Goal: Submit feedback/report problem: Submit feedback/report problem

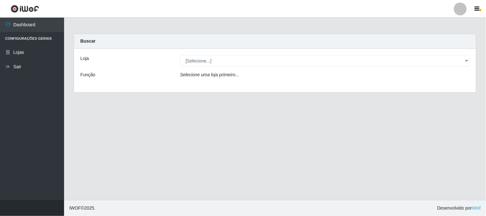
click at [220, 52] on div "Loja [Selecione...] Casatudo BR Função Selecione uma loja primeiro..." at bounding box center [275, 71] width 402 height 44
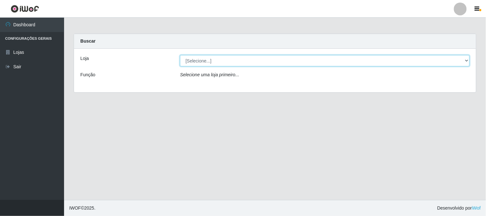
click at [219, 61] on select "[Selecione...] Casatudo BR" at bounding box center [325, 60] width 290 height 11
select select "197"
click at [180, 55] on select "[Selecione...] Casatudo BR" at bounding box center [325, 60] width 290 height 11
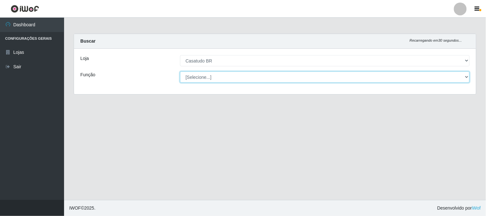
click at [229, 77] on select "[Selecione...] Auxiliar de Estoque Auxiliar de Estoque + Auxiliar de Estoque ++…" at bounding box center [325, 77] width 290 height 11
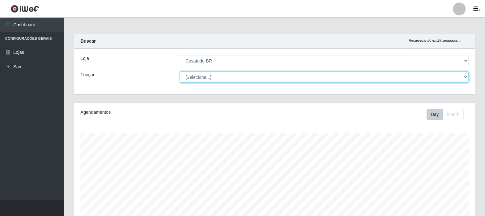
scroll to position [133, 401]
click at [237, 76] on select "[Selecione...] Auxiliar de Estoque Auxiliar de Estoque + Auxiliar de Estoque ++…" at bounding box center [324, 77] width 289 height 11
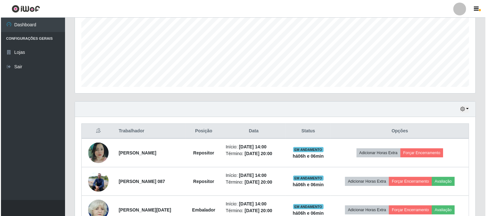
scroll to position [210, 0]
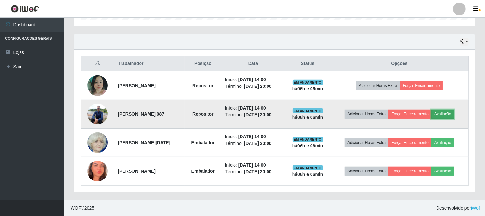
click at [447, 114] on button "Avaliação" at bounding box center [442, 114] width 23 height 9
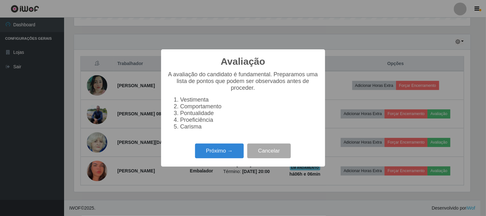
scroll to position [133, 397]
click at [230, 152] on button "Próximo →" at bounding box center [219, 151] width 49 height 15
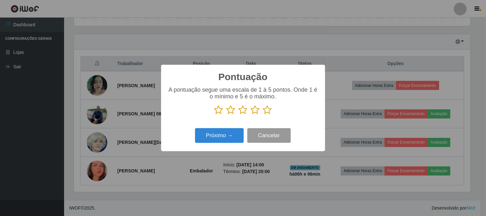
scroll to position [320524, 320260]
click at [267, 111] on icon at bounding box center [267, 110] width 9 height 10
click at [263, 115] on input "radio" at bounding box center [263, 115] width 0 height 0
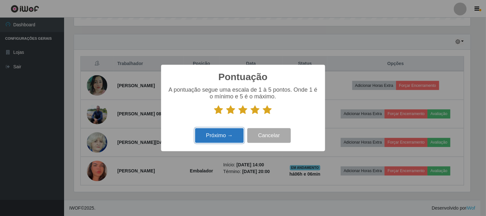
click at [226, 135] on button "Próximo →" at bounding box center [219, 135] width 49 height 15
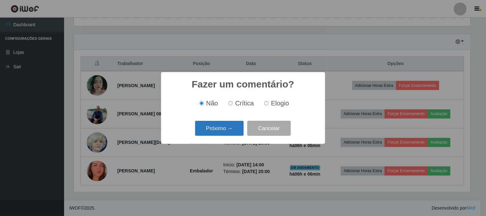
click at [210, 134] on button "Próximo →" at bounding box center [219, 128] width 49 height 15
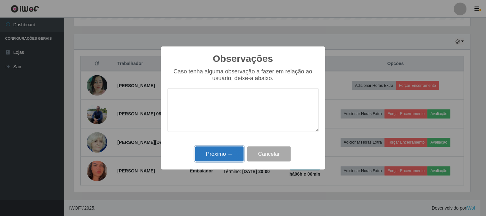
click at [206, 152] on button "Próximo →" at bounding box center [219, 154] width 49 height 15
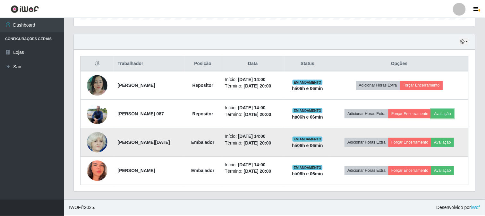
scroll to position [133, 401]
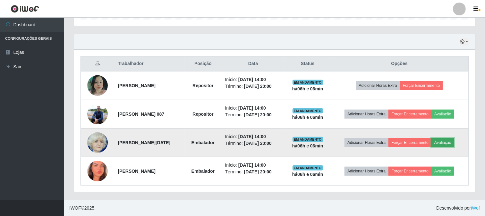
click at [441, 142] on button "Avaliação" at bounding box center [442, 142] width 23 height 9
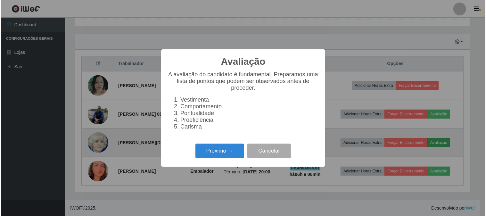
scroll to position [133, 397]
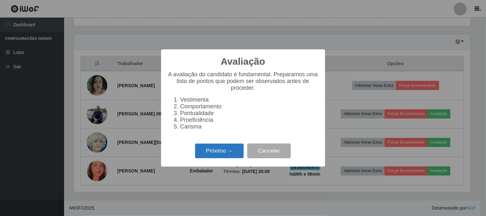
click at [217, 155] on button "Próximo →" at bounding box center [219, 151] width 49 height 15
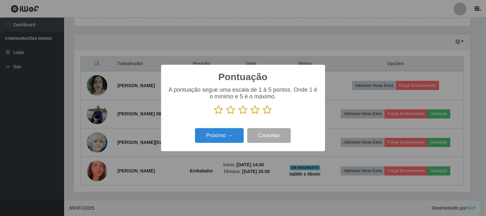
click at [263, 112] on icon at bounding box center [267, 110] width 9 height 10
click at [263, 115] on input "radio" at bounding box center [263, 115] width 0 height 0
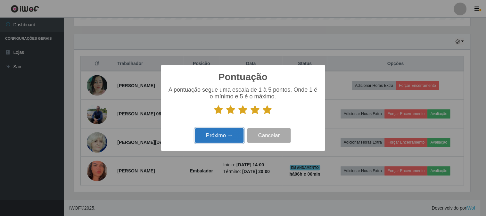
click at [222, 129] on button "Próximo →" at bounding box center [219, 135] width 49 height 15
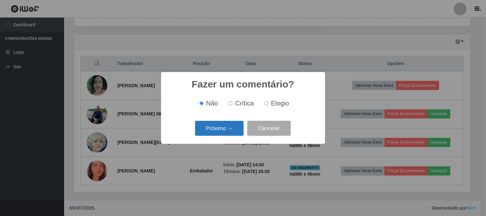
click at [225, 130] on button "Próximo →" at bounding box center [219, 128] width 49 height 15
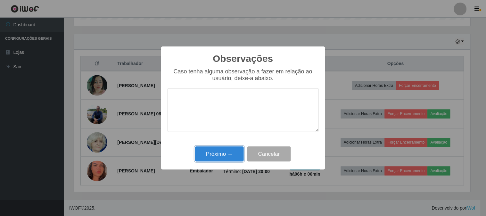
drag, startPoint x: 205, startPoint y: 152, endPoint x: 294, endPoint y: 150, distance: 89.2
click at [205, 152] on button "Próximo →" at bounding box center [219, 154] width 49 height 15
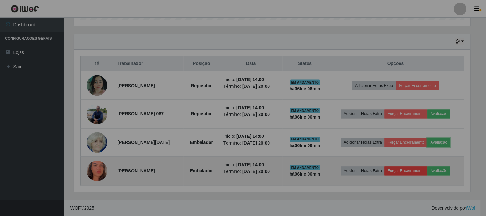
scroll to position [133, 401]
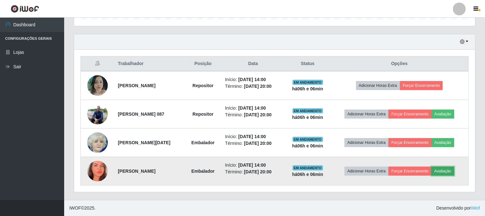
click at [448, 173] on button "Avaliação" at bounding box center [442, 171] width 23 height 9
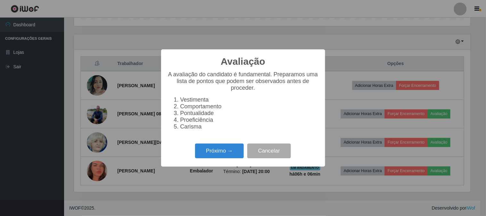
scroll to position [133, 397]
click at [211, 153] on button "Próximo →" at bounding box center [219, 151] width 49 height 15
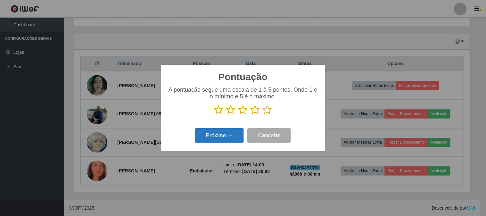
scroll to position [320524, 320260]
click at [266, 108] on icon at bounding box center [267, 110] width 9 height 10
click at [263, 115] on input "radio" at bounding box center [263, 115] width 0 height 0
click at [227, 133] on button "Próximo →" at bounding box center [219, 135] width 49 height 15
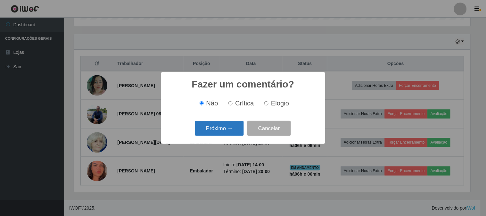
click at [213, 130] on button "Próximo →" at bounding box center [219, 128] width 49 height 15
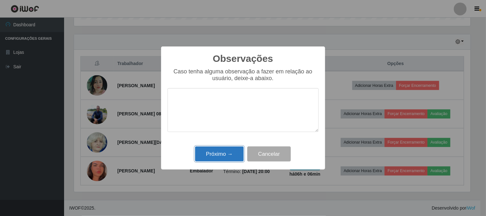
click at [217, 155] on button "Próximo →" at bounding box center [219, 154] width 49 height 15
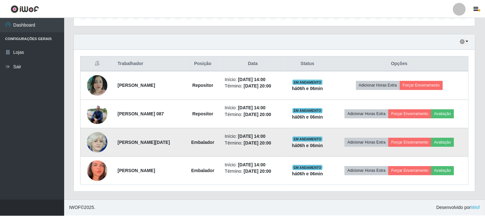
scroll to position [133, 401]
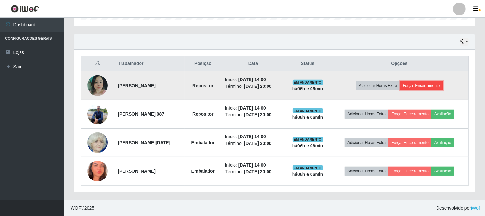
click at [422, 88] on button "Forçar Encerramento" at bounding box center [421, 85] width 43 height 9
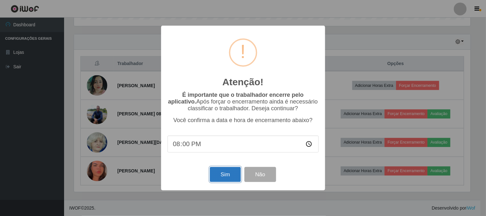
click at [221, 177] on button "Sim" at bounding box center [225, 174] width 31 height 15
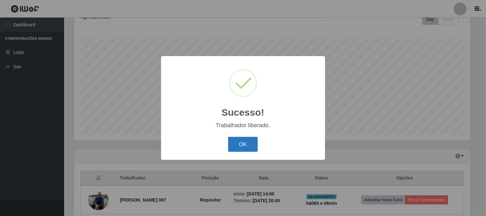
click at [256, 143] on button "OK" at bounding box center [243, 144] width 30 height 15
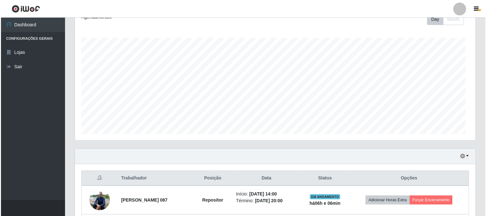
scroll to position [0, 0]
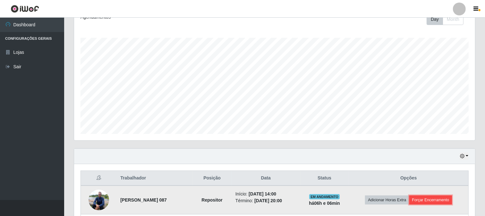
click at [430, 201] on button "Forçar Encerramento" at bounding box center [430, 200] width 43 height 9
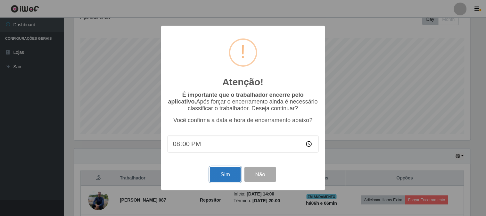
click at [227, 169] on button "Sim" at bounding box center [225, 174] width 31 height 15
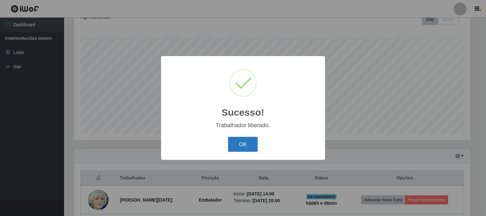
click at [243, 148] on button "OK" at bounding box center [243, 144] width 30 height 15
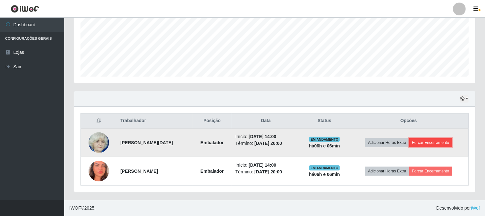
click at [440, 142] on button "Forçar Encerramento" at bounding box center [430, 142] width 43 height 9
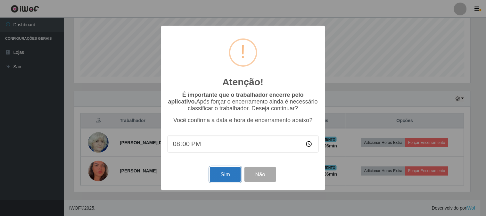
click at [219, 172] on button "Sim" at bounding box center [225, 174] width 31 height 15
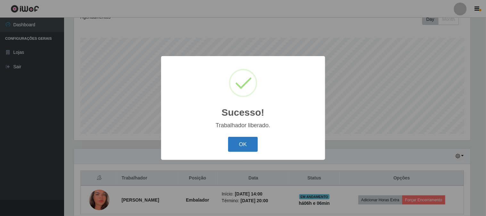
click at [242, 142] on button "OK" at bounding box center [243, 144] width 30 height 15
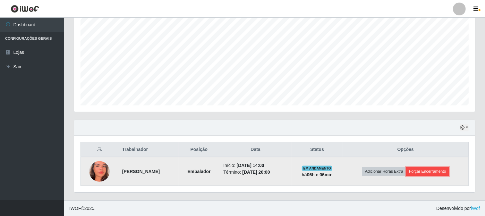
click at [429, 174] on button "Forçar Encerramento" at bounding box center [427, 171] width 43 height 9
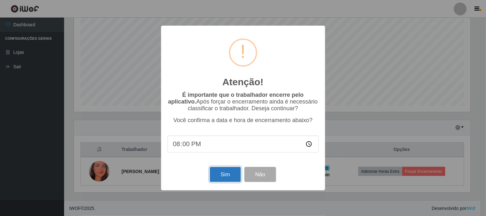
click at [229, 170] on button "Sim" at bounding box center [225, 174] width 31 height 15
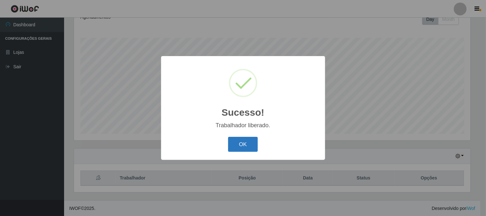
click at [244, 146] on button "OK" at bounding box center [243, 144] width 30 height 15
